Goal: Task Accomplishment & Management: Manage account settings

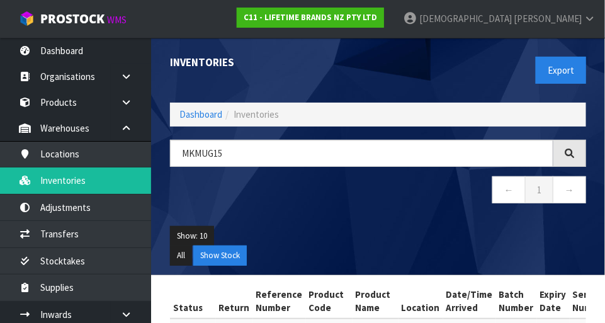
type input "MKMUG15"
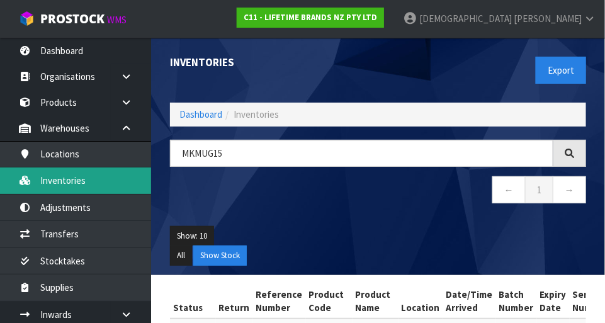
click at [77, 177] on link "Inventories" at bounding box center [75, 180] width 151 height 26
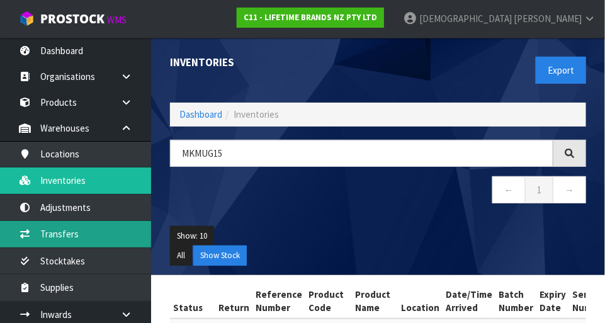
click at [66, 234] on link "Transfers" at bounding box center [75, 234] width 151 height 26
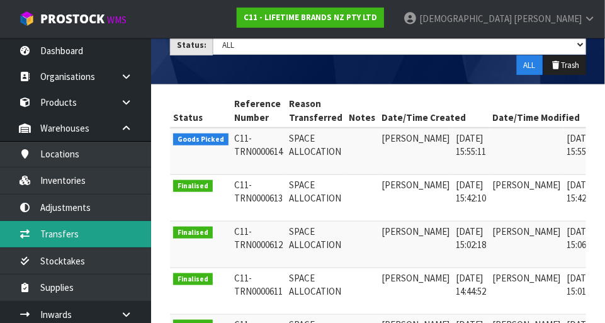
scroll to position [0, 32]
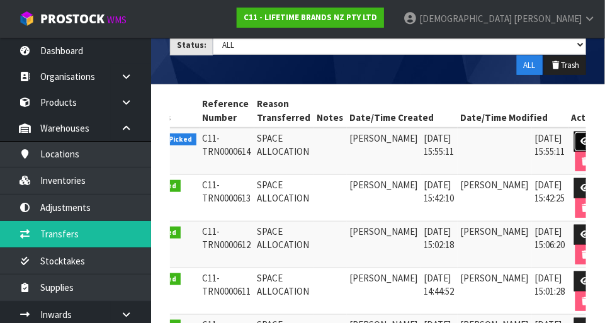
click at [574, 135] on link at bounding box center [585, 142] width 23 height 20
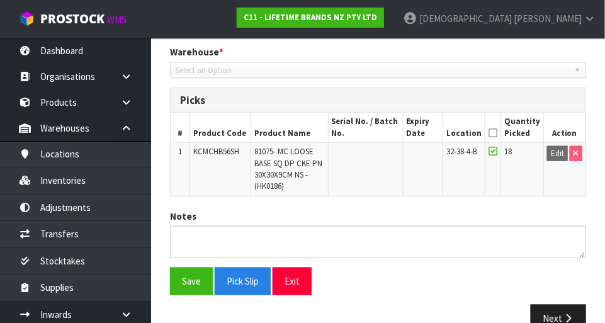
type input "[DATE]"
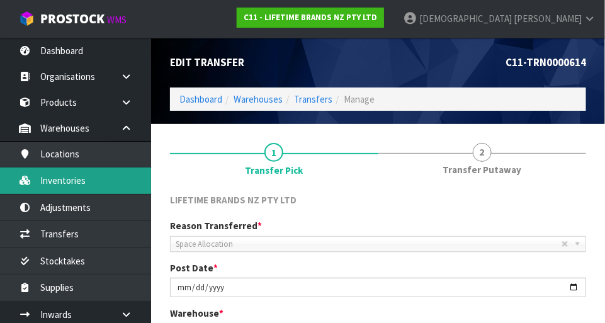
click at [71, 174] on link "Inventories" at bounding box center [75, 180] width 151 height 26
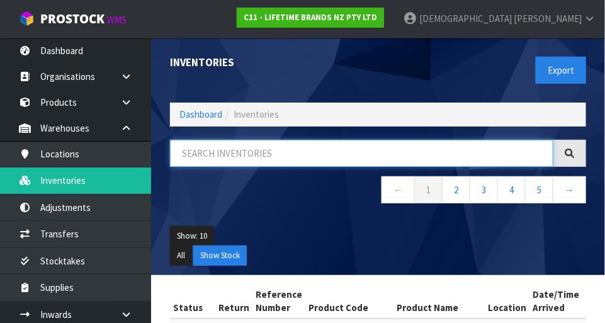
paste input "KCMCHB56SH"
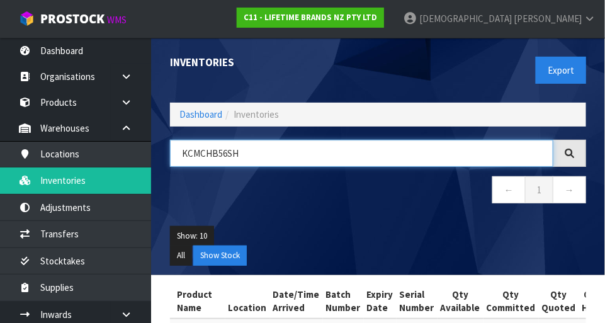
type input "KCMCHB56SH"
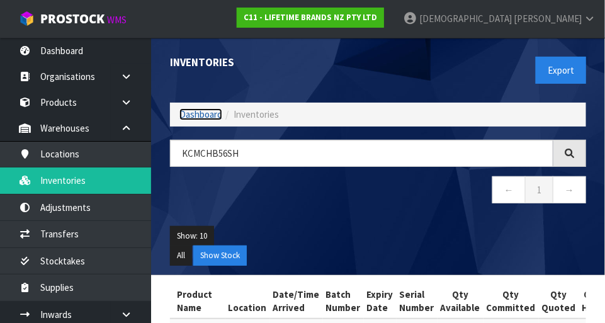
click at [201, 110] on link "Dashboard" at bounding box center [200, 114] width 43 height 12
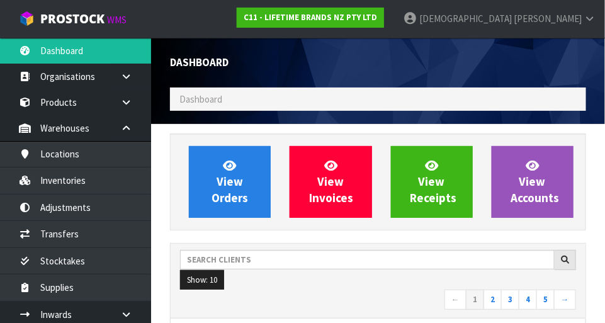
scroll to position [993, 435]
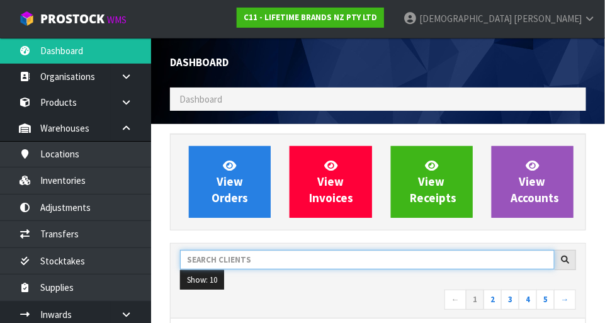
click at [266, 255] on input "text" at bounding box center [367, 260] width 375 height 20
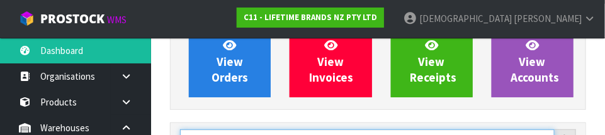
scroll to position [184, 0]
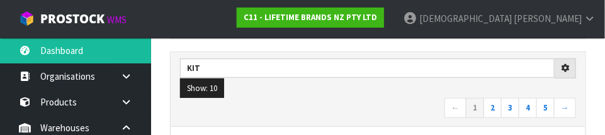
click at [334, 106] on nav "← 1 2 3 4 5 →" at bounding box center [378, 109] width 396 height 22
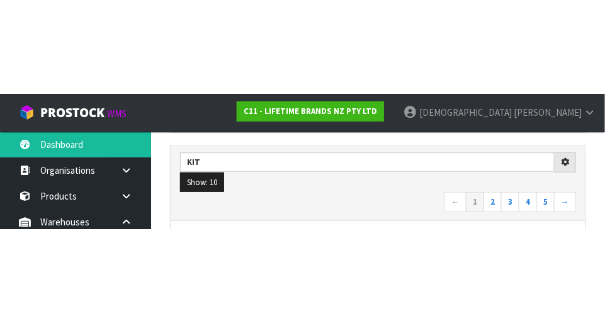
scroll to position [191, 0]
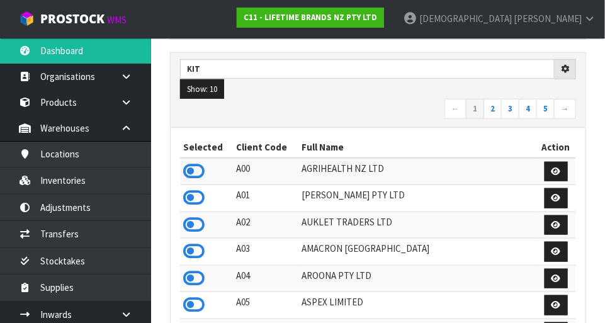
type input "KIT"
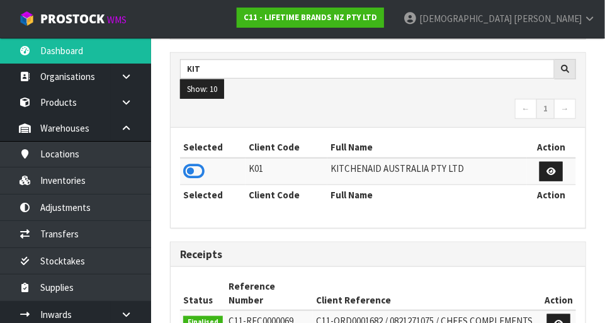
click at [189, 167] on icon at bounding box center [193, 171] width 21 height 19
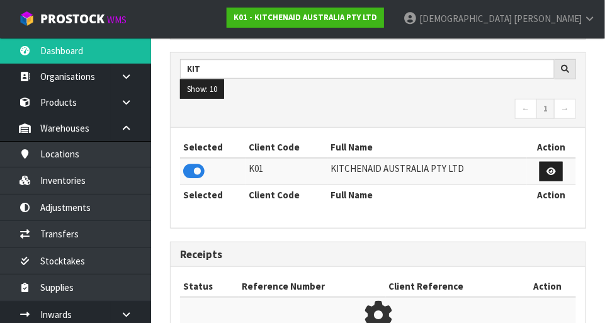
scroll to position [628673, 629064]
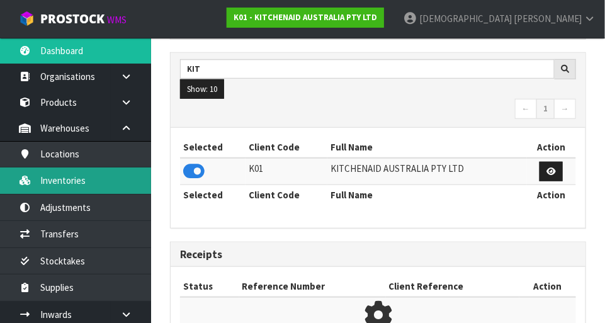
click at [82, 188] on link "Inventories" at bounding box center [75, 180] width 151 height 26
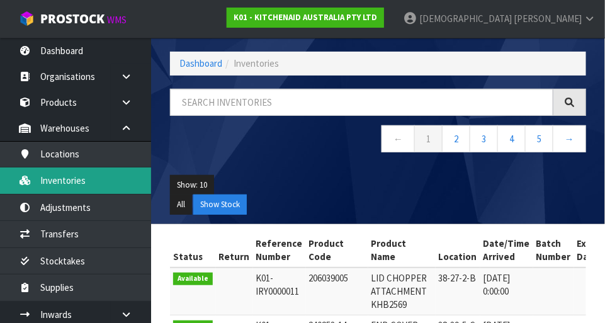
scroll to position [191, 0]
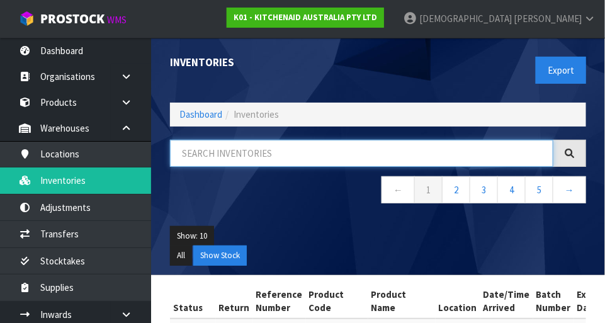
click at [244, 147] on input "text" at bounding box center [361, 153] width 383 height 27
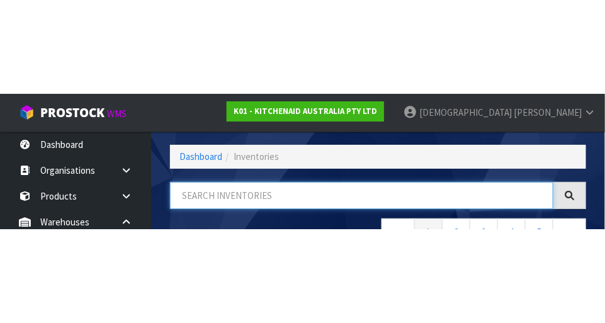
scroll to position [85, 0]
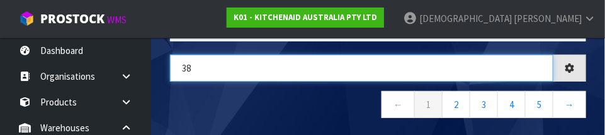
type input "3"
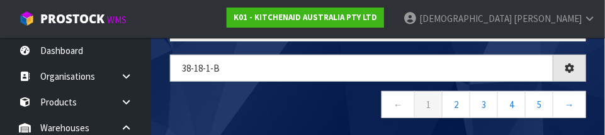
click at [339, 96] on nav "← 1 2 3 4 5 →" at bounding box center [378, 106] width 416 height 31
type input "38-18-1-B"
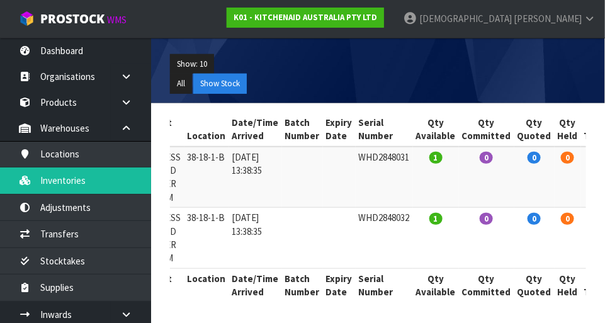
scroll to position [0, 0]
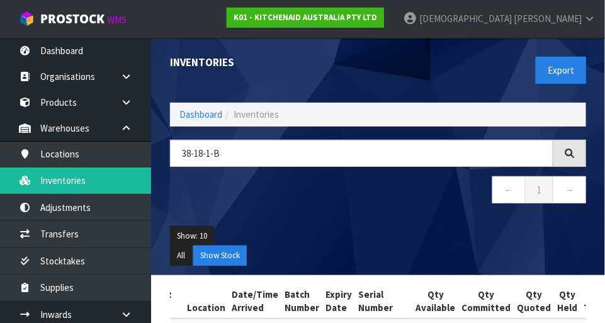
click at [449, 217] on div "Show: 10 5 10 25 50 All Show Stock" at bounding box center [378, 246] width 435 height 59
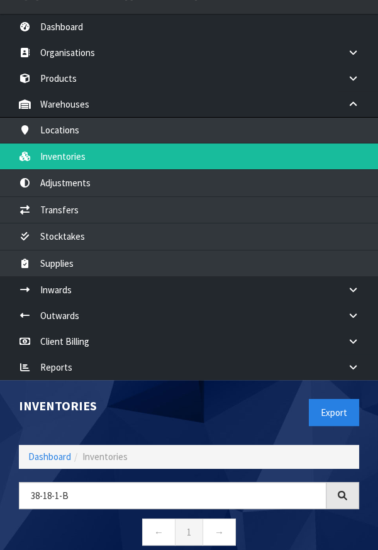
scroll to position [89, 0]
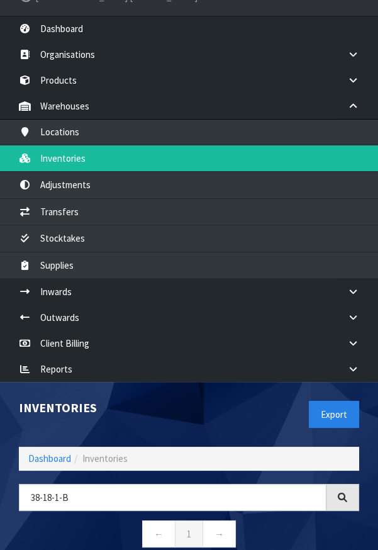
click at [376, 322] on header "Inventories Export Dashboard Inventories 38-18-1-B ← 1 → Show: 10 5 10 25 50 Al…" at bounding box center [189, 500] width 378 height 237
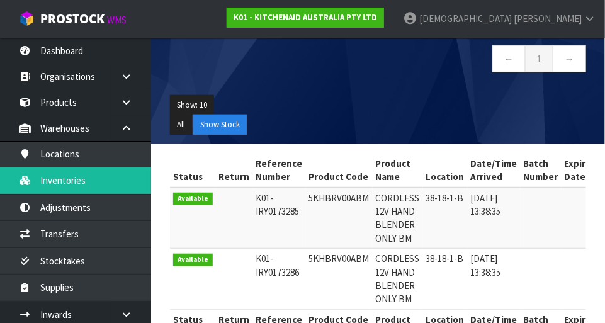
scroll to position [0, 0]
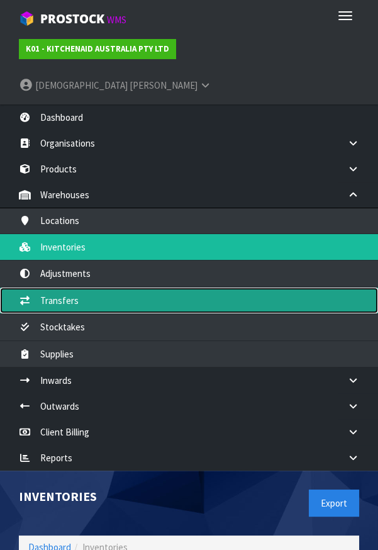
click at [60, 288] on link "Transfers" at bounding box center [189, 301] width 378 height 26
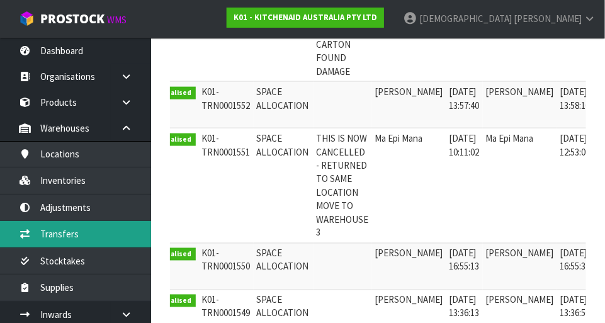
scroll to position [374, 0]
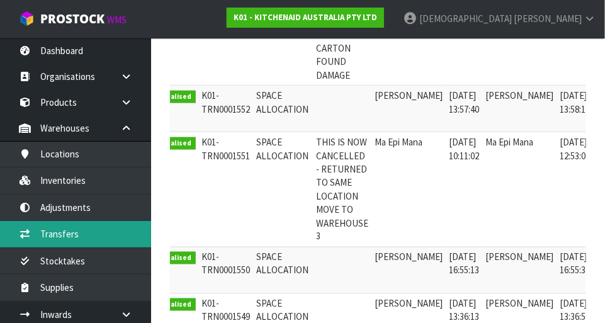
click at [57, 237] on link "Transfers" at bounding box center [75, 234] width 151 height 26
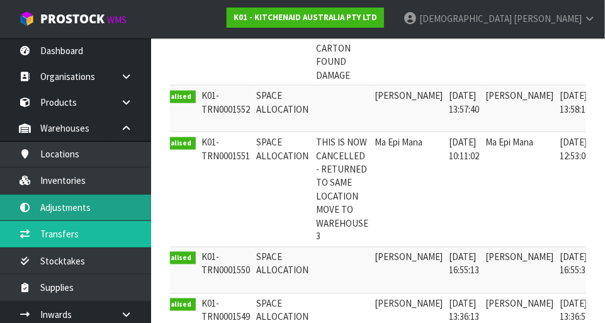
click at [76, 205] on link "Adjustments" at bounding box center [75, 208] width 151 height 26
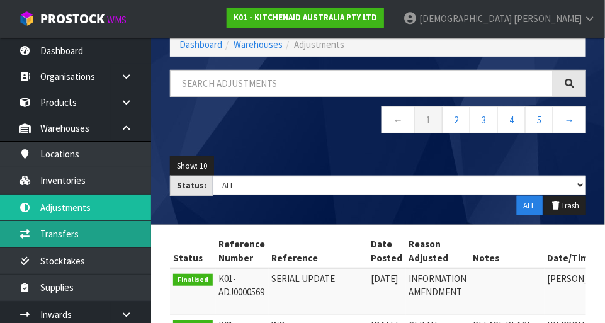
click at [66, 241] on link "Transfers" at bounding box center [75, 234] width 151 height 26
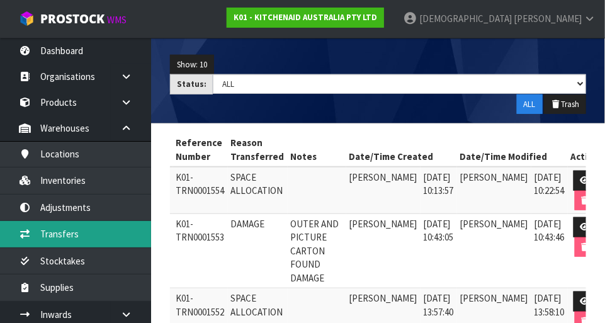
scroll to position [0, 46]
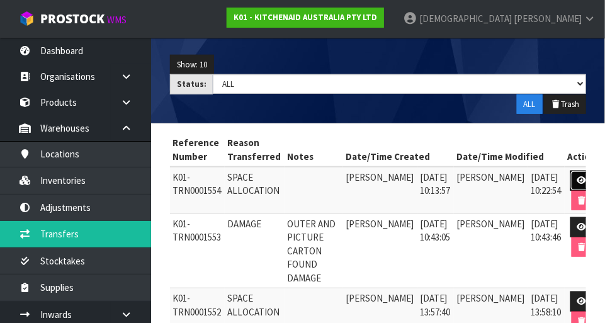
click at [570, 173] on link at bounding box center [581, 181] width 23 height 20
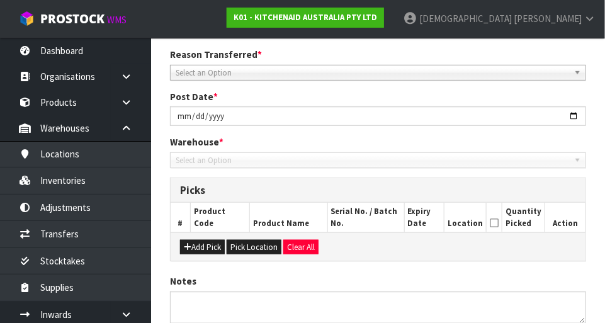
scroll to position [261, 0]
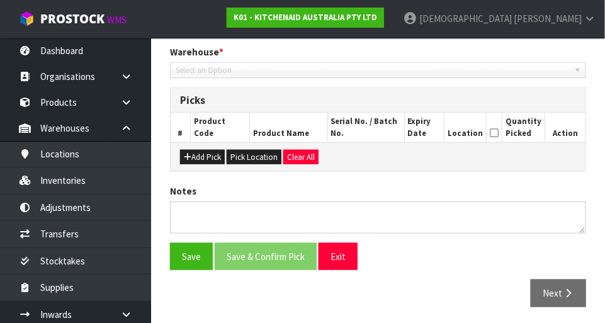
type input "[DATE]"
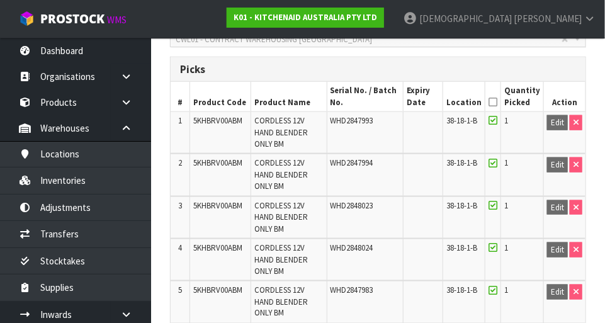
scroll to position [0, 0]
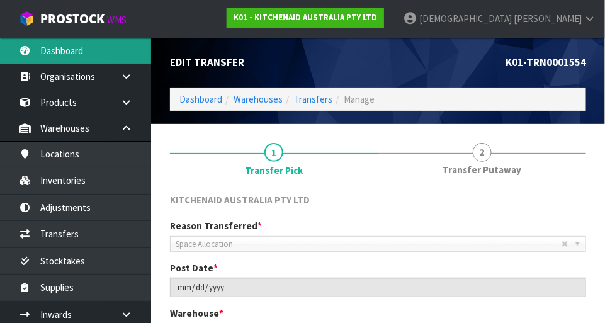
click at [75, 57] on link "Dashboard" at bounding box center [75, 51] width 151 height 26
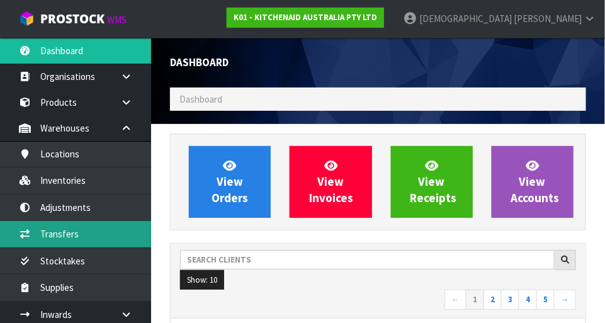
click at [69, 240] on link "Transfers" at bounding box center [75, 234] width 151 height 26
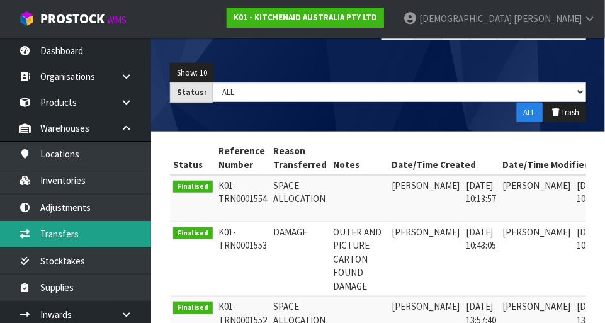
scroll to position [0, 46]
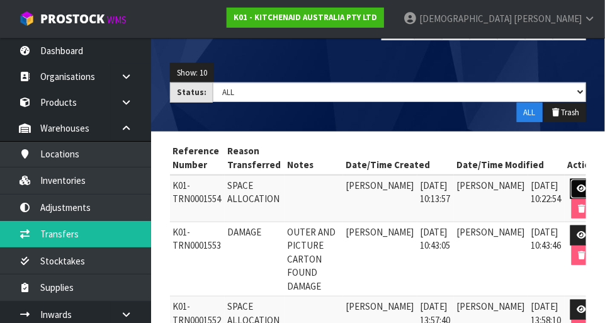
click at [577, 184] on icon at bounding box center [581, 188] width 9 height 8
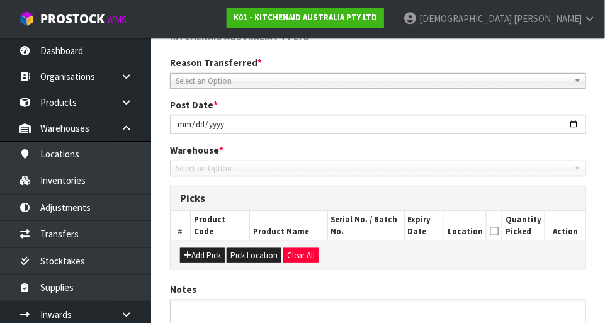
scroll to position [261, 0]
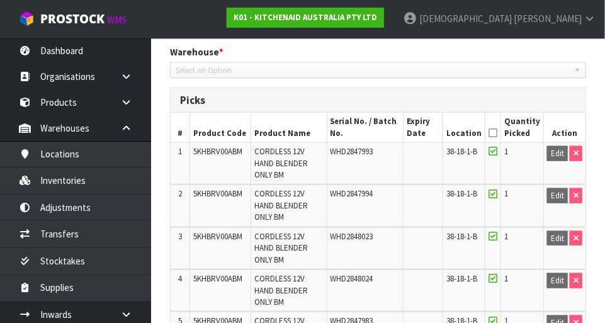
type input "[DATE]"
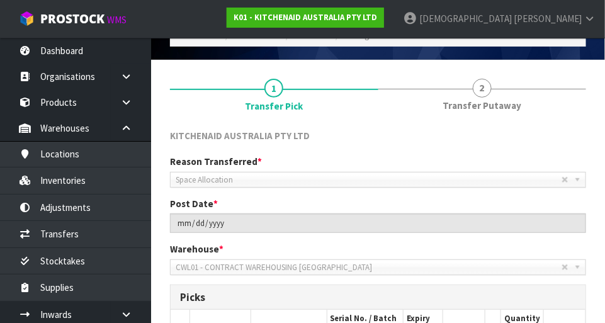
scroll to position [0, 0]
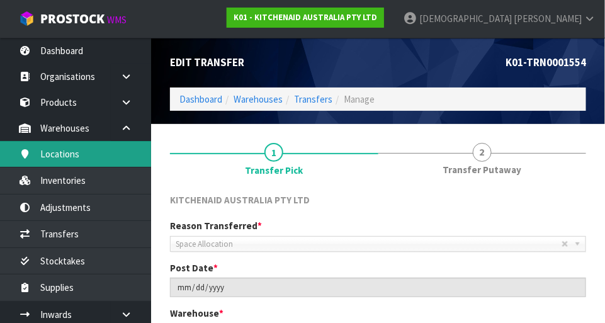
click at [72, 155] on link "Locations" at bounding box center [75, 154] width 151 height 26
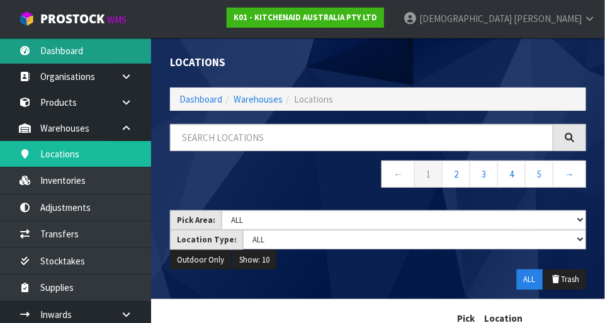
click at [81, 54] on link "Dashboard" at bounding box center [75, 51] width 151 height 26
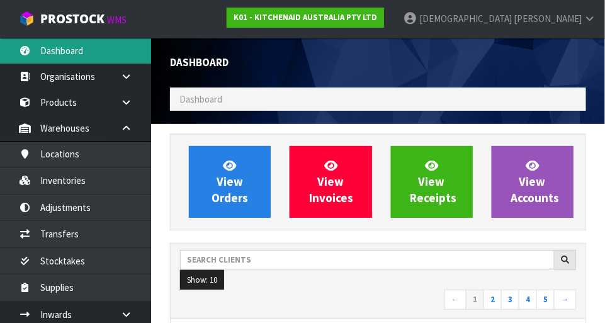
scroll to position [993, 435]
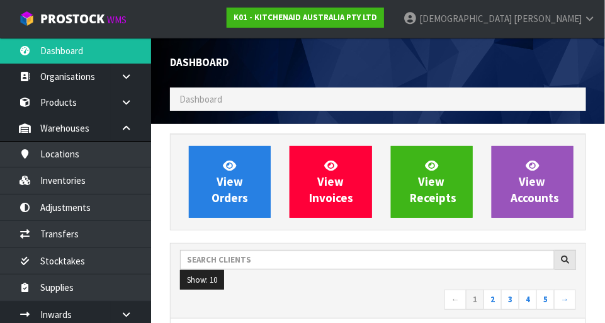
click at [584, 23] on icon at bounding box center [590, 18] width 12 height 9
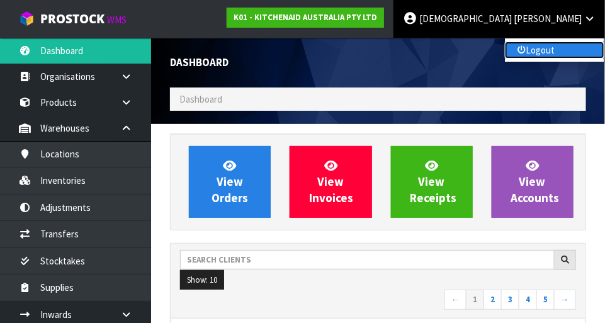
click at [548, 55] on link "Logout" at bounding box center [554, 50] width 99 height 17
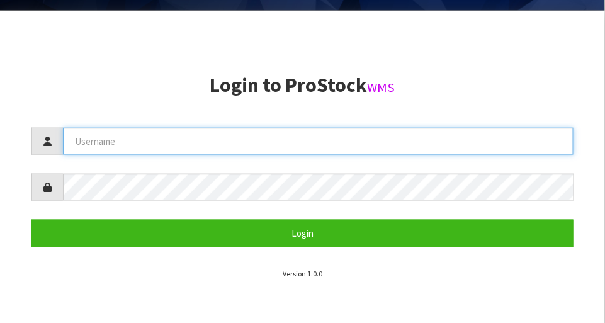
click at [398, 144] on input "text" at bounding box center [318, 141] width 511 height 27
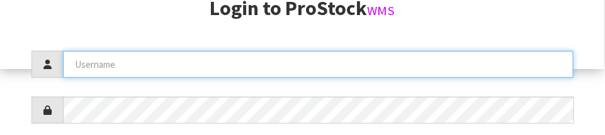
scroll to position [198, 0]
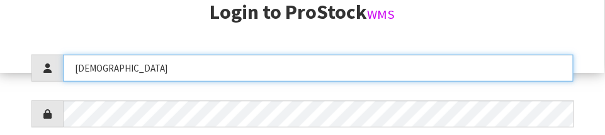
type input "[DEMOGRAPHIC_DATA]"
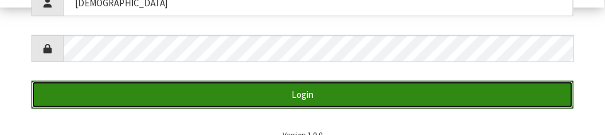
click at [334, 94] on button "Login" at bounding box center [302, 94] width 542 height 27
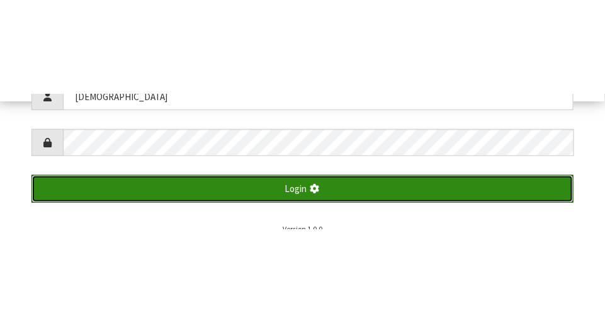
scroll to position [323, 0]
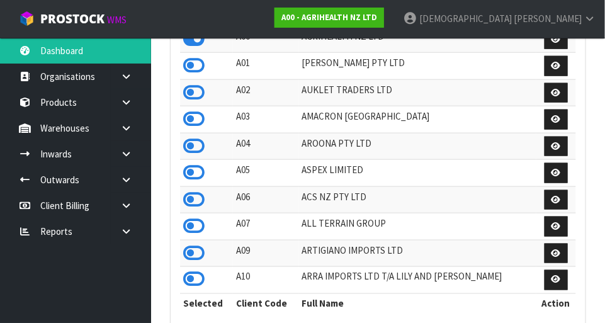
scroll to position [993, 435]
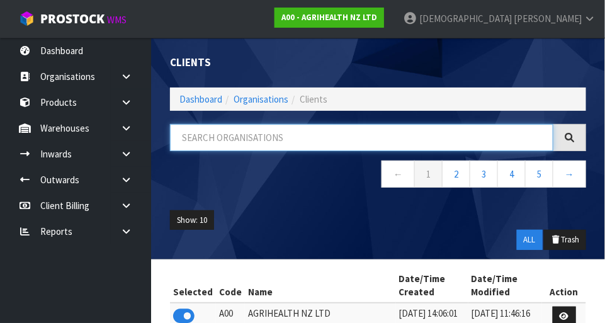
click at [301, 142] on input "text" at bounding box center [361, 137] width 383 height 27
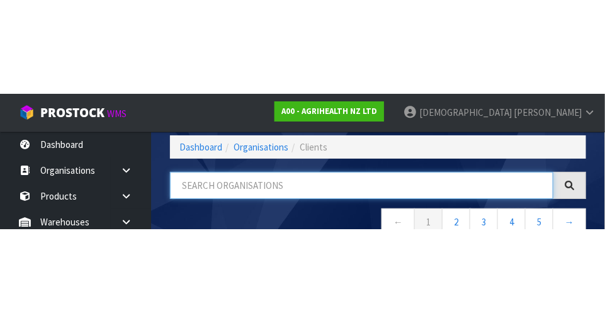
scroll to position [64, 0]
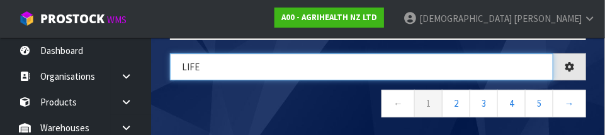
type input "LIFE"
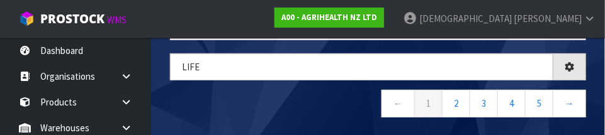
click at [299, 91] on nav "← 1 2 3 4 5 →" at bounding box center [378, 105] width 416 height 31
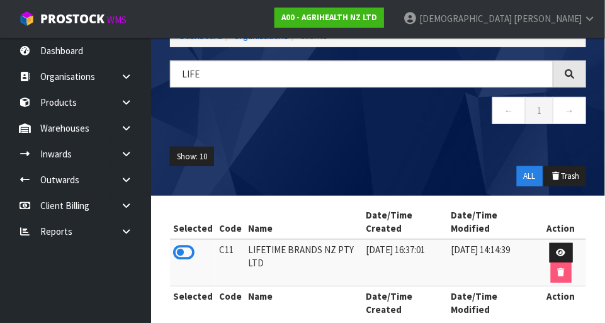
click at [188, 256] on icon at bounding box center [183, 252] width 21 height 19
click at [127, 130] on icon at bounding box center [126, 127] width 12 height 9
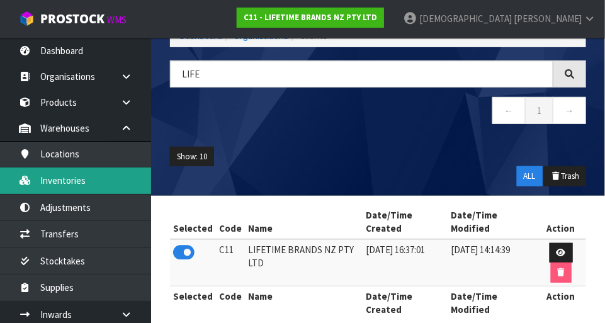
click at [100, 184] on link "Inventories" at bounding box center [75, 180] width 151 height 26
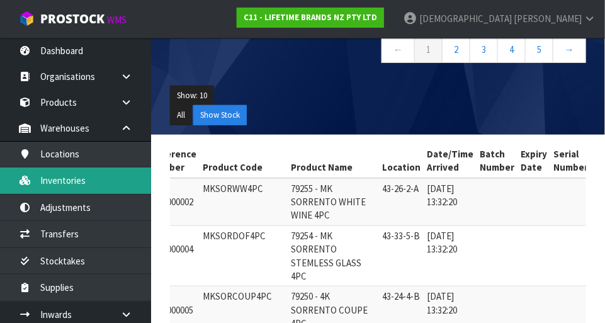
scroll to position [152, 0]
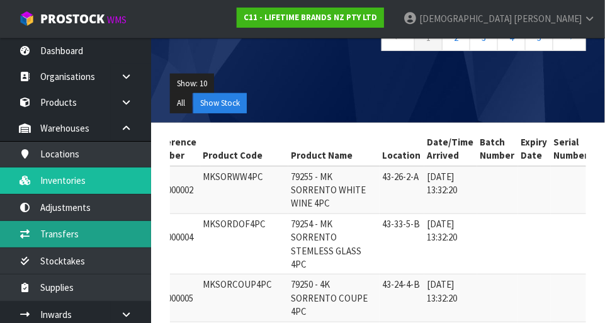
click at [67, 230] on link "Transfers" at bounding box center [75, 234] width 151 height 26
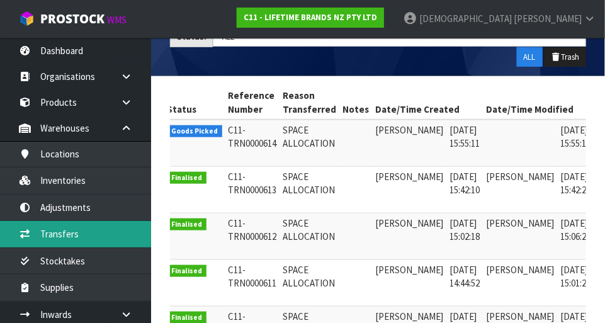
scroll to position [0, 32]
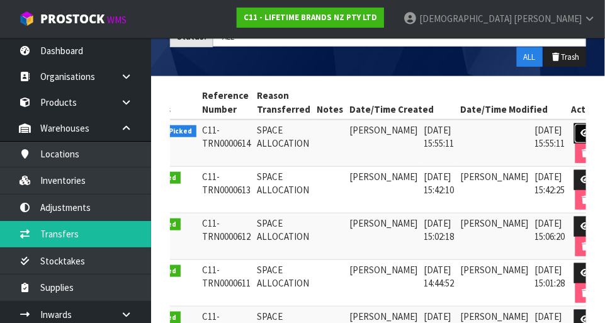
click at [581, 129] on icon at bounding box center [585, 133] width 9 height 8
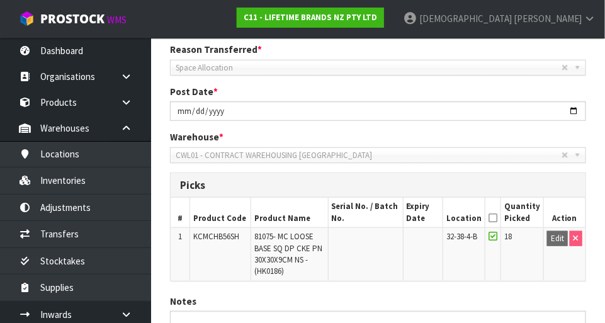
scroll to position [183, 0]
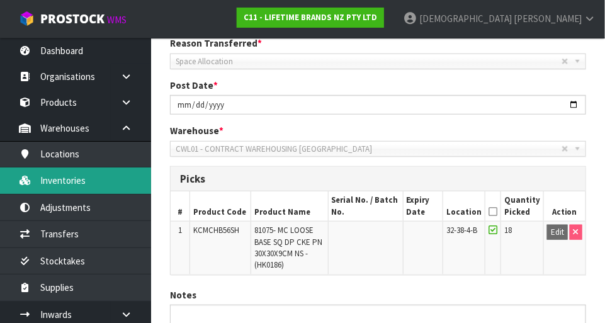
click at [85, 181] on link "Inventories" at bounding box center [75, 180] width 151 height 26
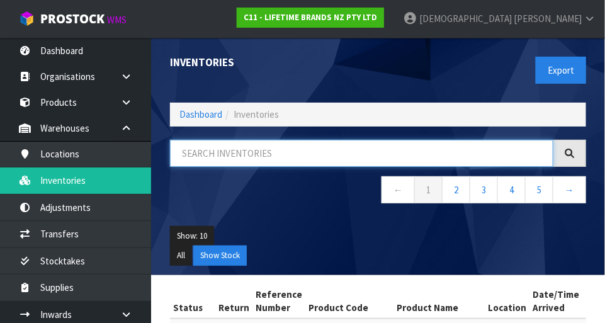
paste input "KCMCHB56SH"
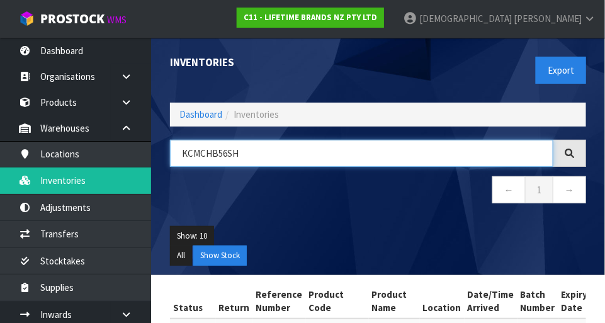
type input "KCMCHB56SH"
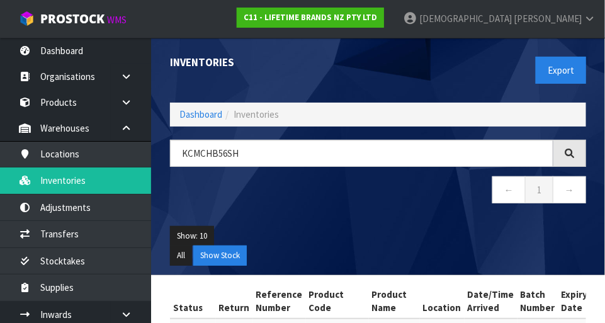
click at [323, 214] on div "KCMCHB56SH ← 1 →" at bounding box center [378, 178] width 435 height 77
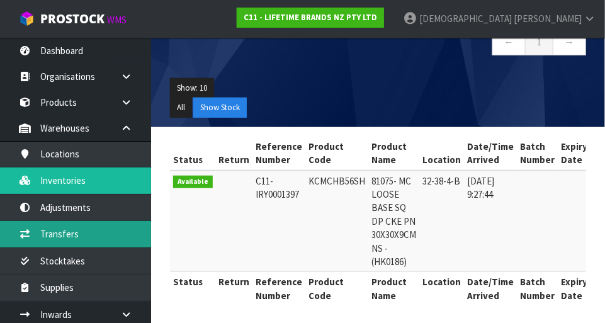
click at [72, 234] on link "Transfers" at bounding box center [75, 234] width 151 height 26
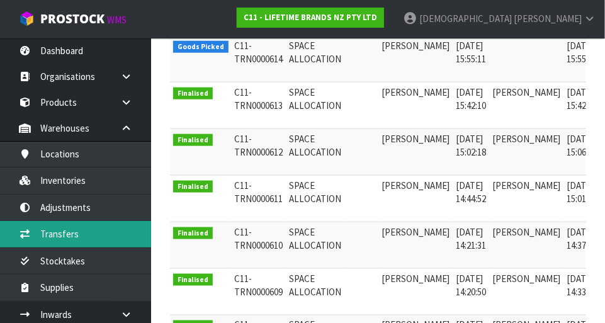
scroll to position [0, 32]
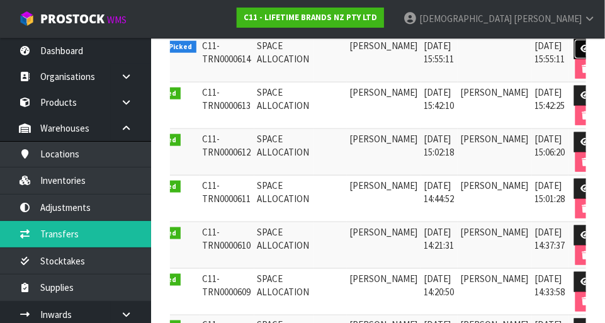
click at [581, 50] on icon at bounding box center [585, 49] width 9 height 8
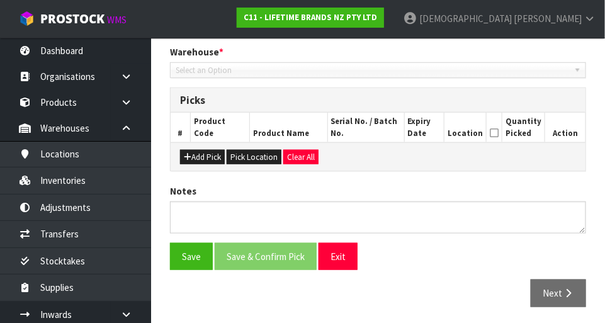
type input "[DATE]"
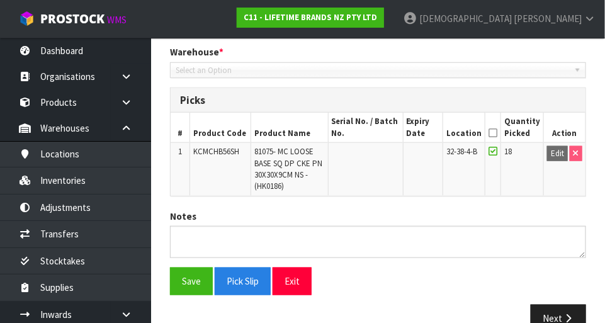
scroll to position [286, 0]
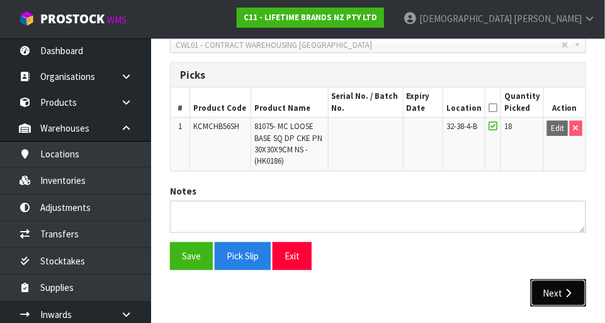
click at [553, 286] on button "Next" at bounding box center [558, 292] width 55 height 27
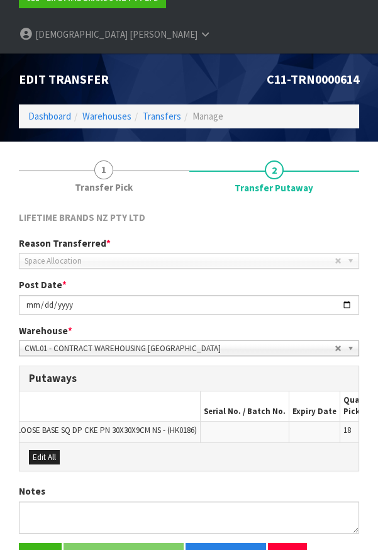
scroll to position [0, 118]
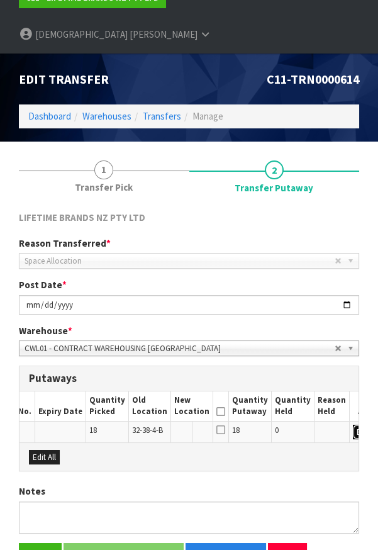
click at [353, 322] on button "Edit" at bounding box center [363, 432] width 21 height 15
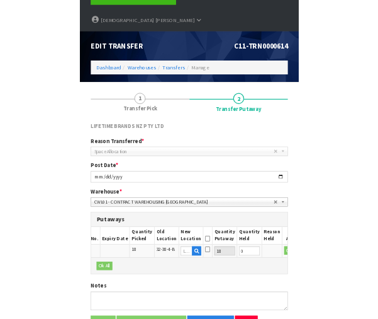
scroll to position [0, 357]
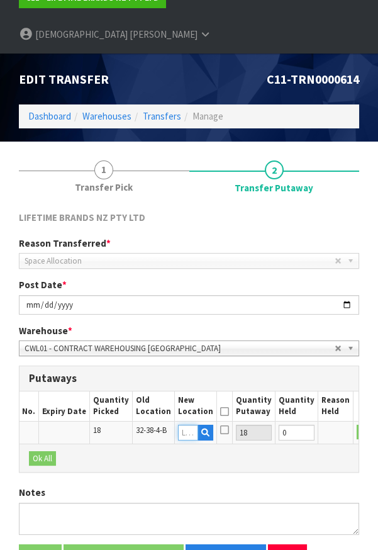
click at [178, 322] on input "text" at bounding box center [188, 433] width 20 height 16
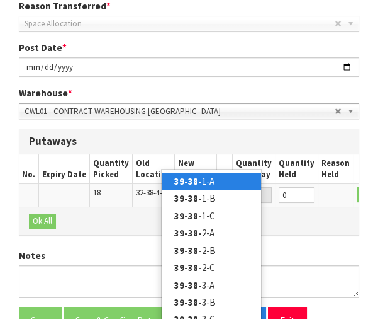
scroll to position [0, 16]
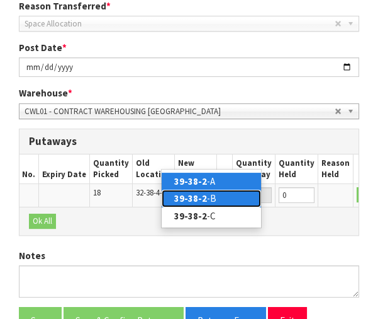
click at [200, 189] on link "39-38-2 -B" at bounding box center [211, 197] width 99 height 17
type input "39-38-2-B"
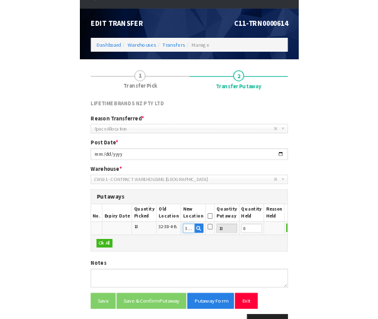
scroll to position [286, 0]
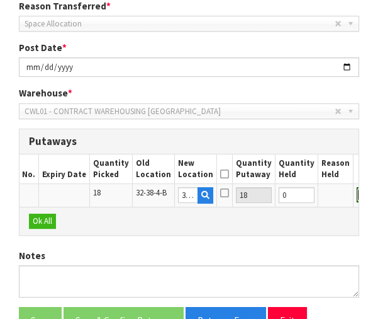
click at [357, 187] on button "OK" at bounding box center [366, 194] width 18 height 15
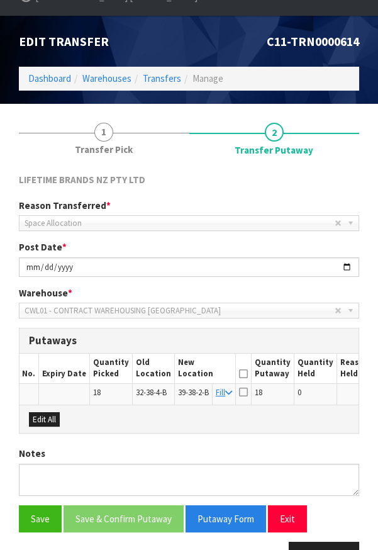
scroll to position [0, 387]
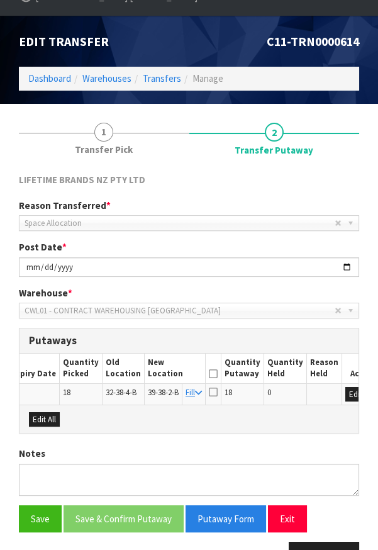
click at [209, 322] on icon at bounding box center [213, 374] width 9 height 1
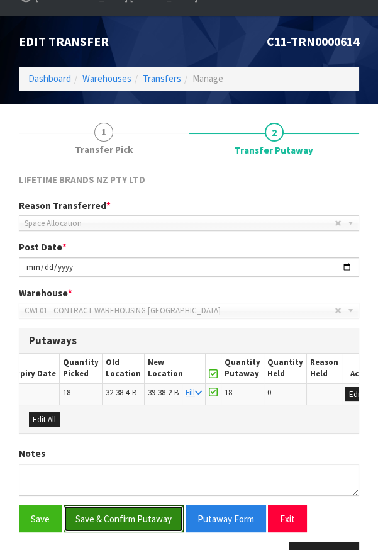
click at [137, 322] on button "Save & Confirm Putaway" at bounding box center [124, 518] width 120 height 27
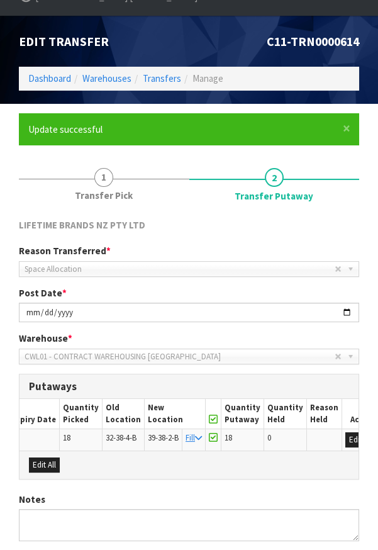
scroll to position [0, 0]
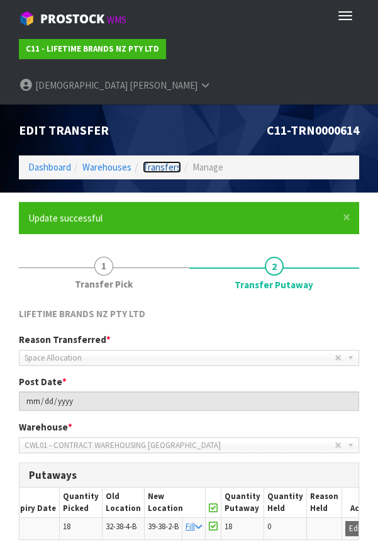
click at [159, 161] on link "Transfers" at bounding box center [162, 167] width 38 height 12
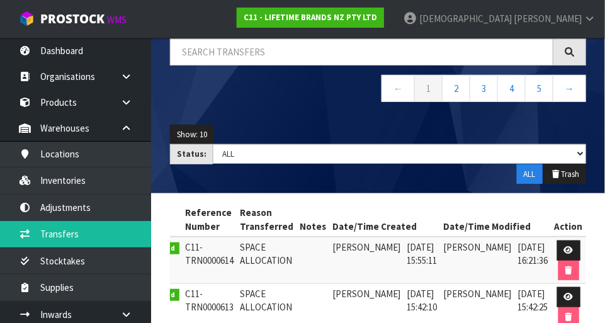
scroll to position [0, 19]
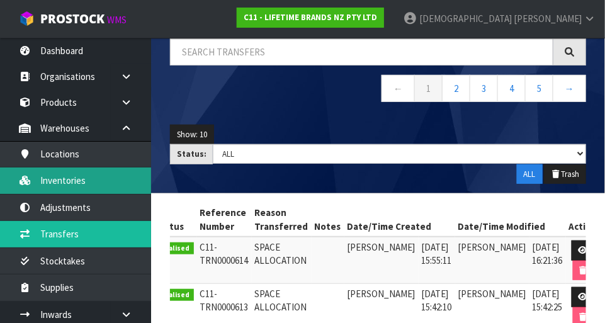
click at [70, 178] on link "Inventories" at bounding box center [75, 180] width 151 height 26
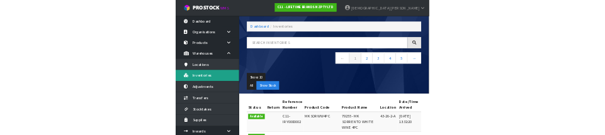
scroll to position [101, 0]
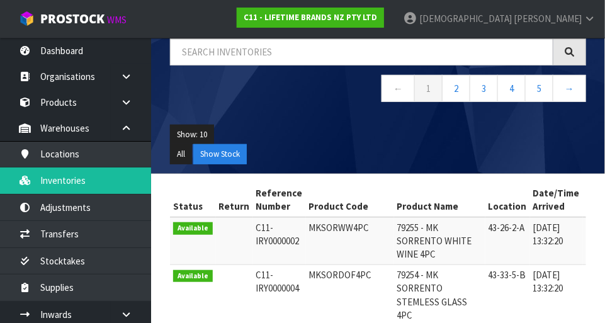
click at [251, 103] on nav "← 1 2 3 4 5 →" at bounding box center [378, 90] width 416 height 31
click at [276, 54] on input "text" at bounding box center [361, 51] width 383 height 27
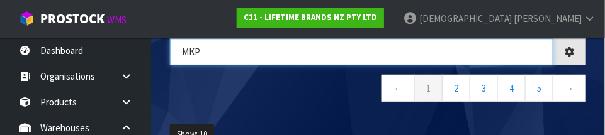
type input "MKP"
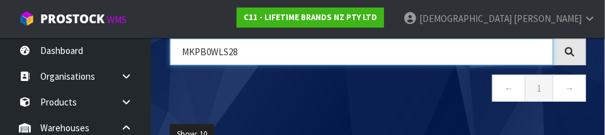
type input "MKPB0WLS28"
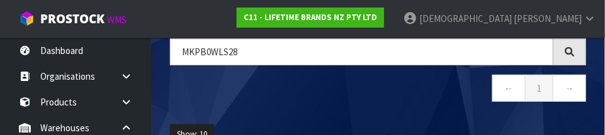
click at [367, 90] on nav "← 1 →" at bounding box center [378, 90] width 416 height 31
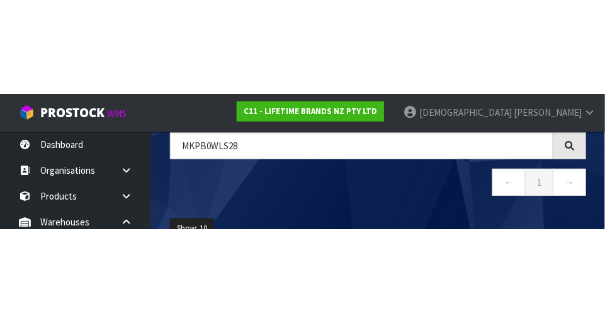
scroll to position [71, 0]
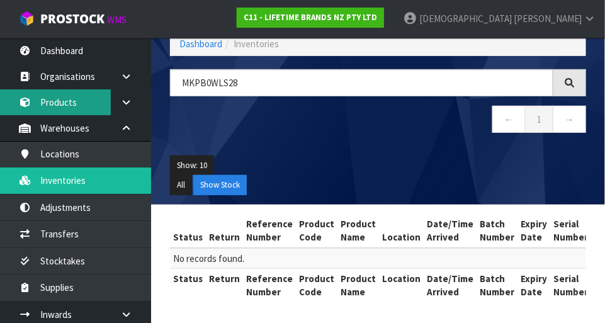
click at [66, 101] on link "Products" at bounding box center [75, 102] width 151 height 26
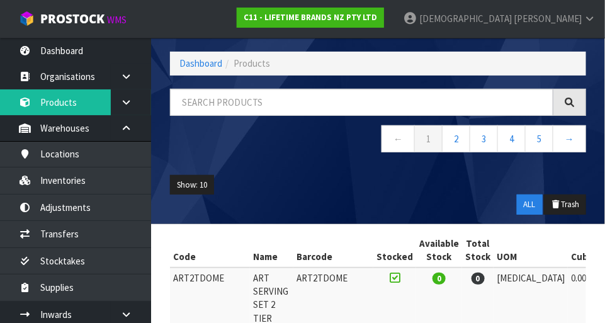
click at [234, 125] on nav "← 1 2 3 4 5 →" at bounding box center [378, 140] width 416 height 31
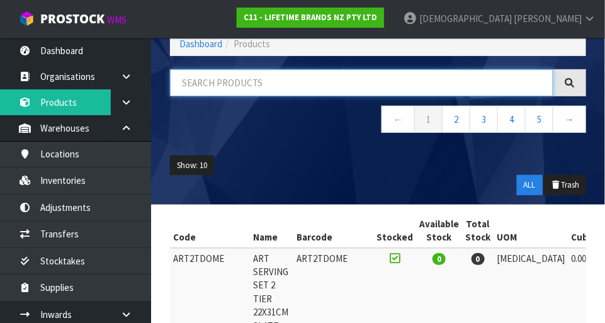
click at [281, 85] on input "text" at bounding box center [361, 82] width 383 height 27
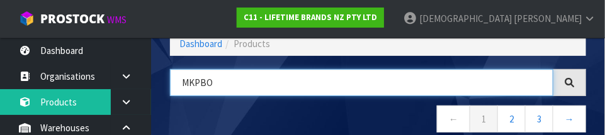
type input "MKPBO"
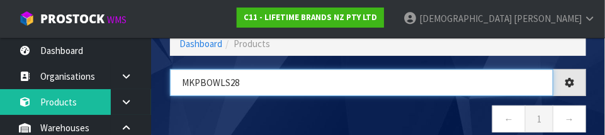
type input "MKPBOWLS28"
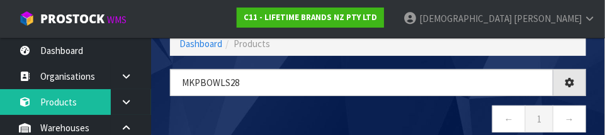
click at [409, 116] on nav "← 1 →" at bounding box center [378, 121] width 416 height 31
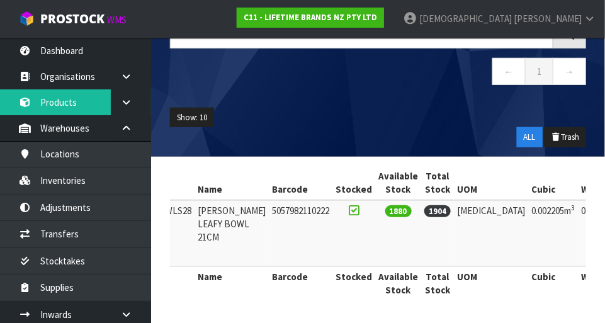
scroll to position [0, 0]
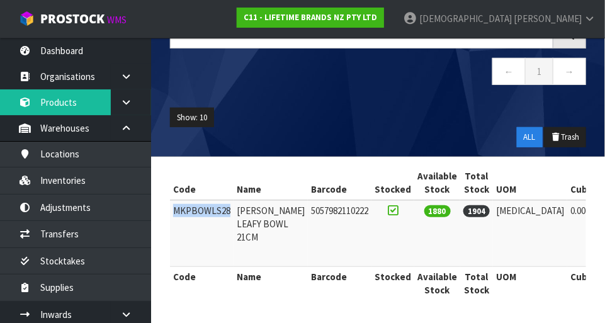
copy td "MKPBOWLS28"
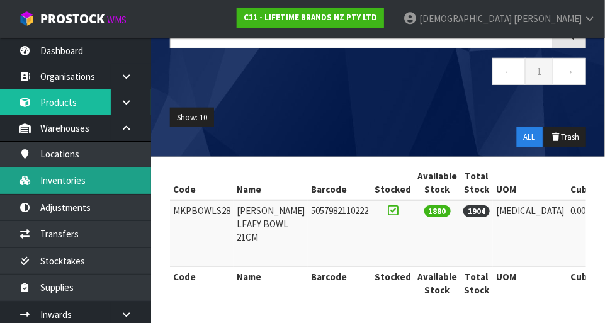
click at [68, 185] on link "Inventories" at bounding box center [75, 180] width 151 height 26
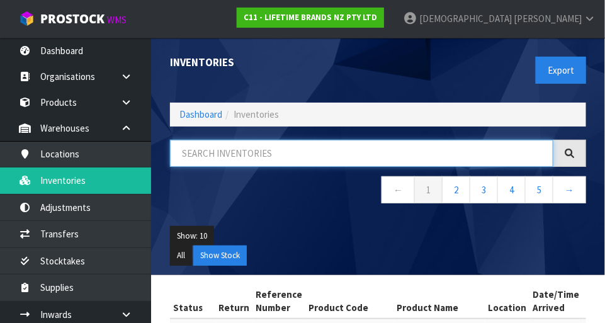
paste input "MKPBOWLS28"
type input "MKPBOWLS28"
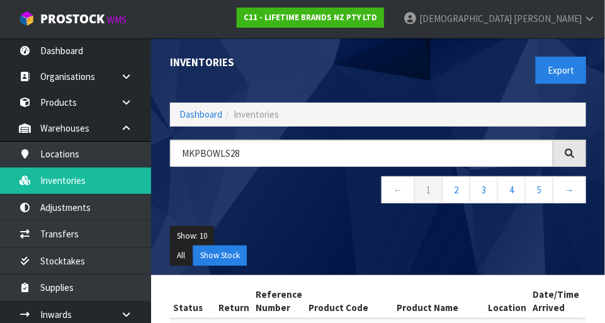
click at [305, 66] on h1 "Inventories" at bounding box center [269, 63] width 199 height 12
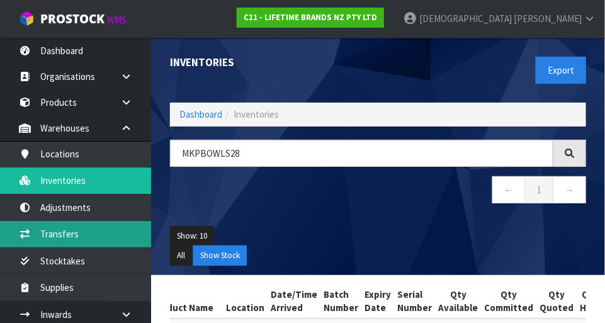
click at [57, 237] on link "Transfers" at bounding box center [75, 234] width 151 height 26
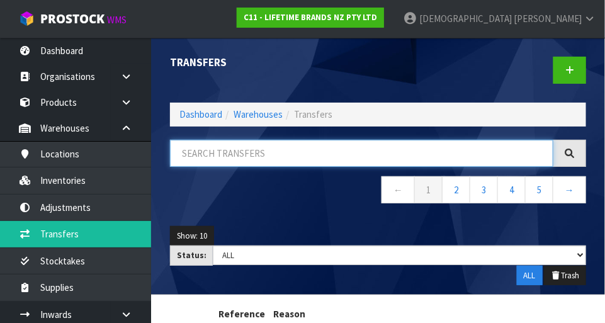
click at [332, 157] on input "text" at bounding box center [361, 153] width 383 height 27
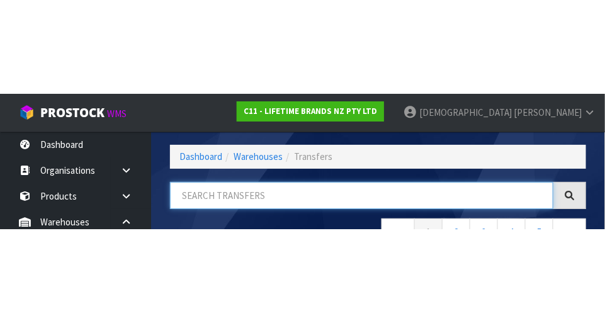
scroll to position [85, 0]
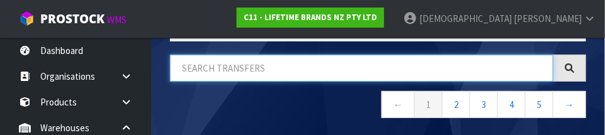
paste input "MKPBOWLS28"
type input "MKPBOWLS28"
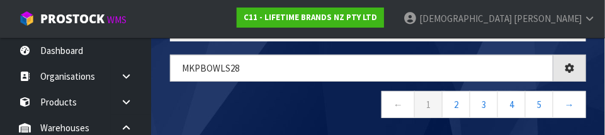
click at [315, 106] on nav "← 1 2 3 4 5 →" at bounding box center [378, 106] width 416 height 31
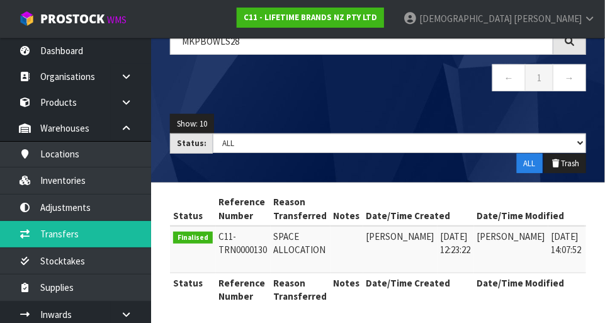
scroll to position [116, 0]
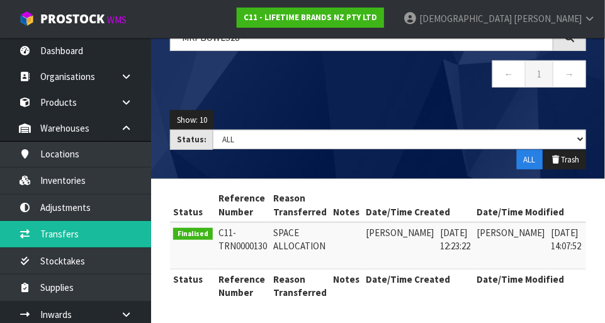
click at [597, 232] on icon at bounding box center [601, 236] width 9 height 8
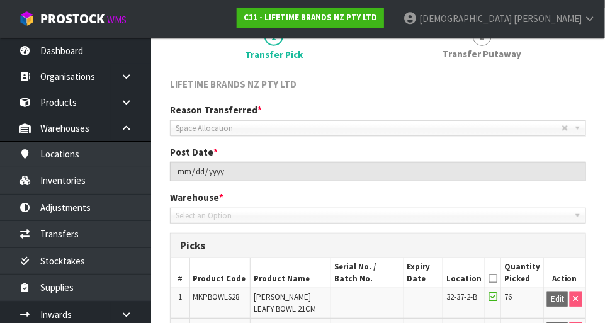
type input "2025-05-09"
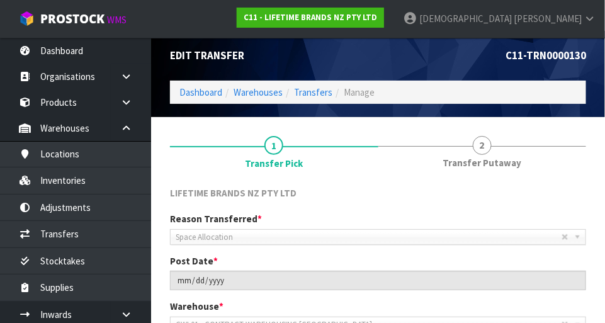
scroll to position [8, 0]
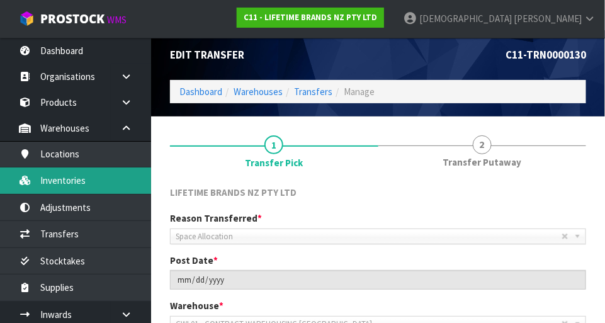
click at [76, 182] on link "Inventories" at bounding box center [75, 180] width 151 height 26
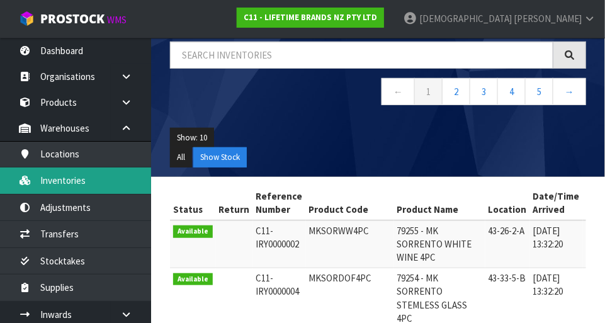
scroll to position [97, 0]
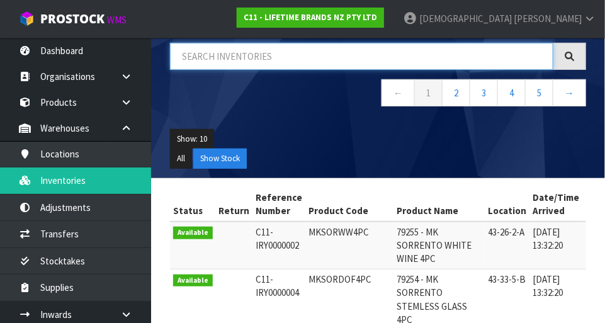
paste input "MKPBOWLS28"
type input "MKPBOWLS28"
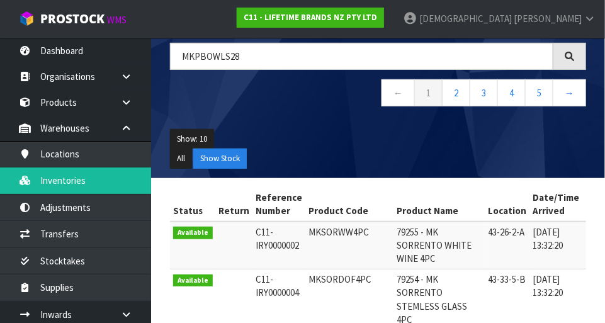
click at [328, 121] on div "Show: 10 5 10 25 50 All Show Stock" at bounding box center [378, 149] width 435 height 59
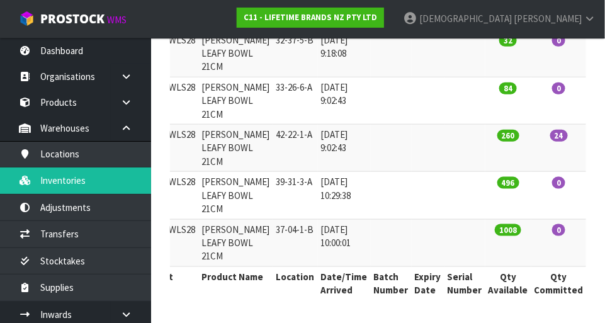
scroll to position [351, 0]
click at [485, 132] on td "260" at bounding box center [508, 148] width 46 height 47
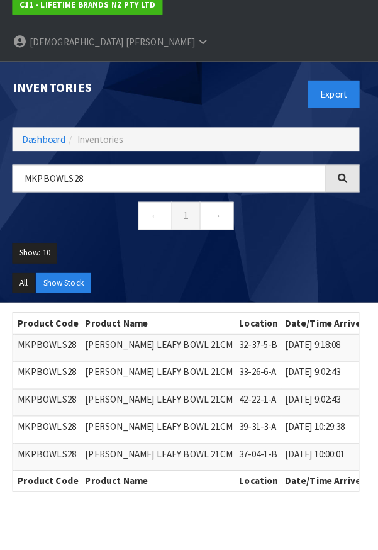
scroll to position [0, 0]
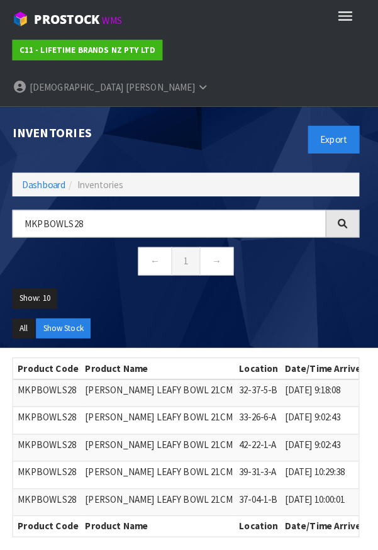
click at [239, 322] on td "32-37-5-B" at bounding box center [261, 385] width 45 height 27
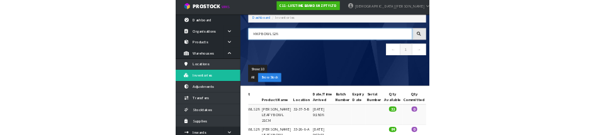
scroll to position [72, 0]
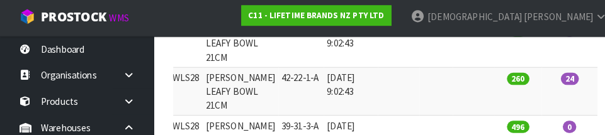
click at [371, 68] on td at bounding box center [391, 44] width 41 height 47
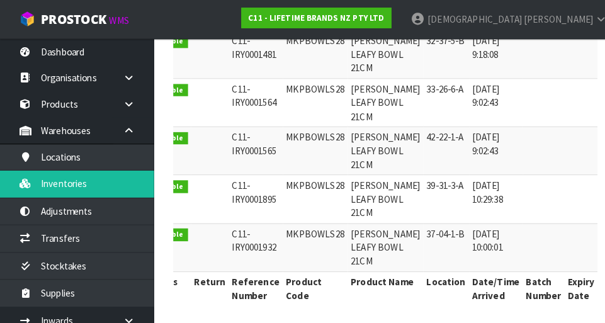
scroll to position [0, 0]
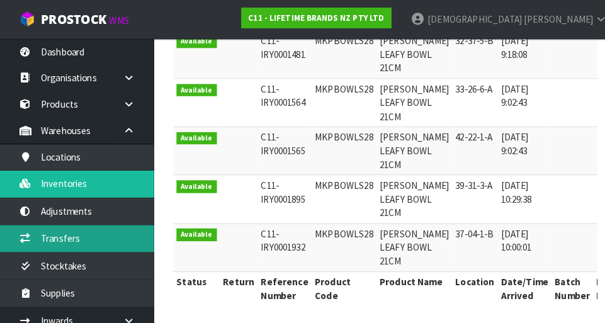
click at [70, 232] on link "Transfers" at bounding box center [75, 234] width 151 height 26
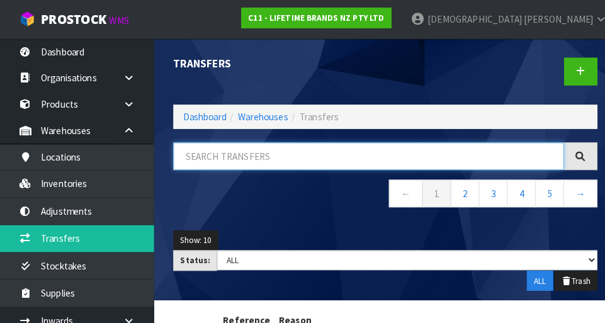
paste input "MKPBOWLS28"
type input "MKPBOWLS28"
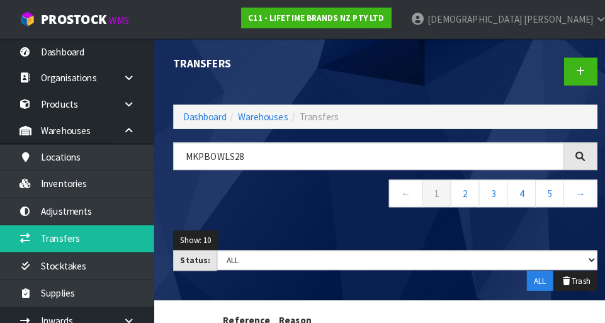
click at [321, 201] on nav "← 1 2 3 4 5 →" at bounding box center [378, 191] width 416 height 31
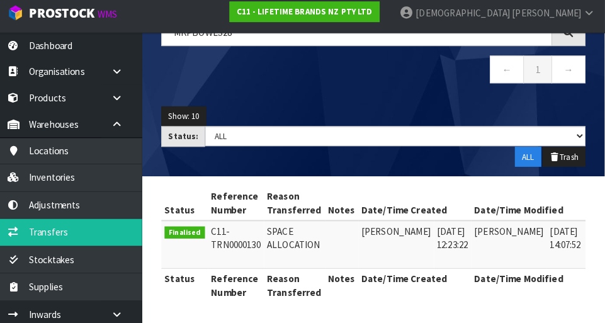
scroll to position [116, 0]
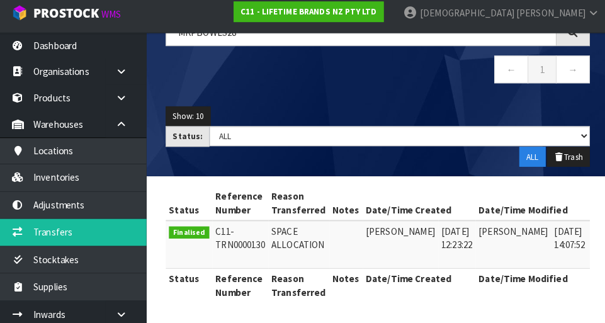
click at [597, 232] on icon at bounding box center [601, 236] width 9 height 8
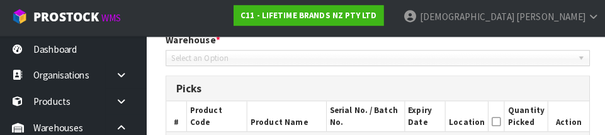
type input "2025-05-09"
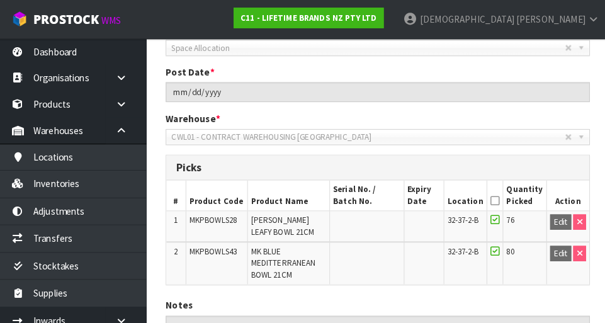
scroll to position [189, 0]
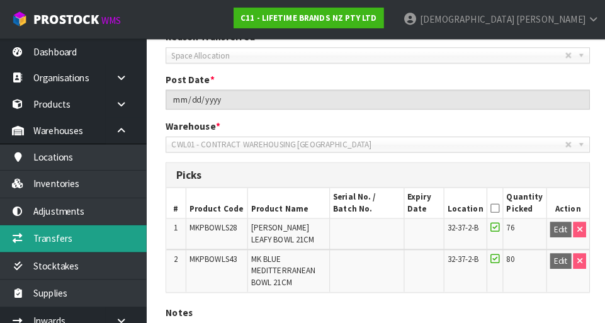
click at [74, 231] on link "Transfers" at bounding box center [75, 234] width 151 height 26
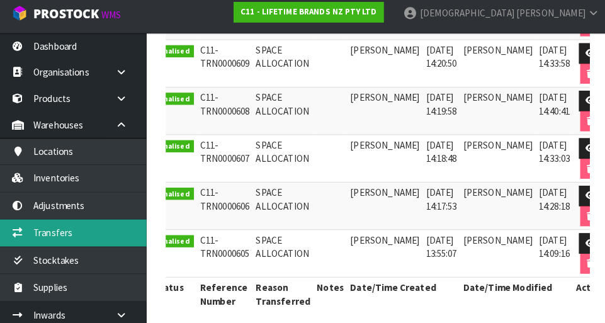
scroll to position [527, 0]
